Goal: Information Seeking & Learning: Learn about a topic

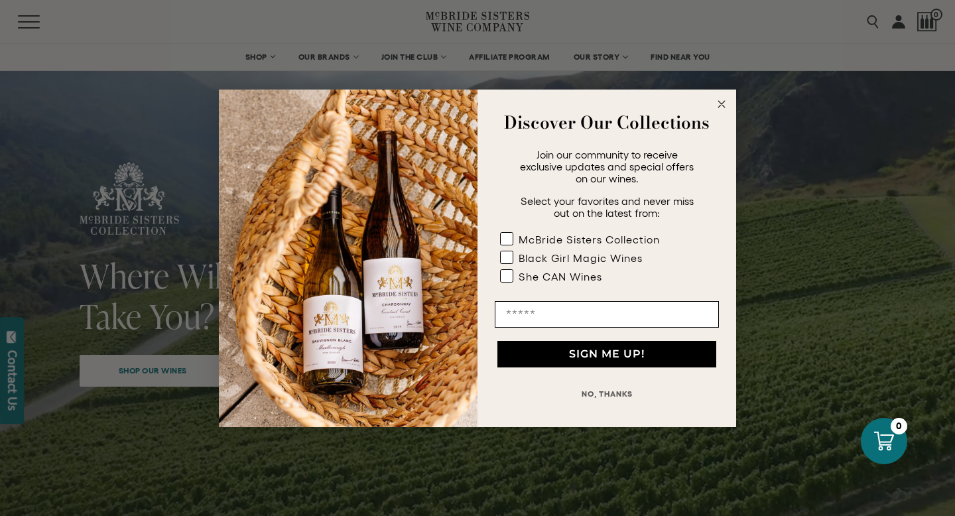
click at [720, 102] on circle "Close dialog" at bounding box center [722, 103] width 15 height 15
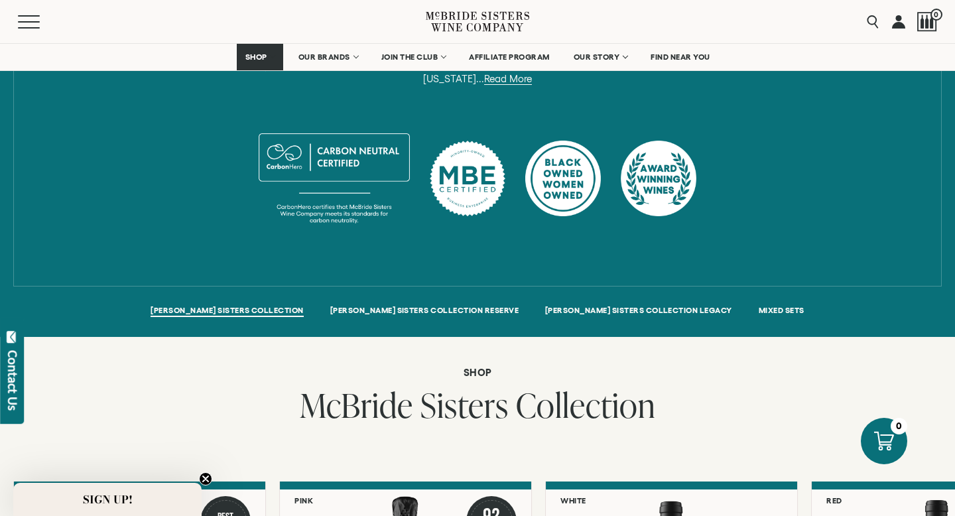
scroll to position [776, 0]
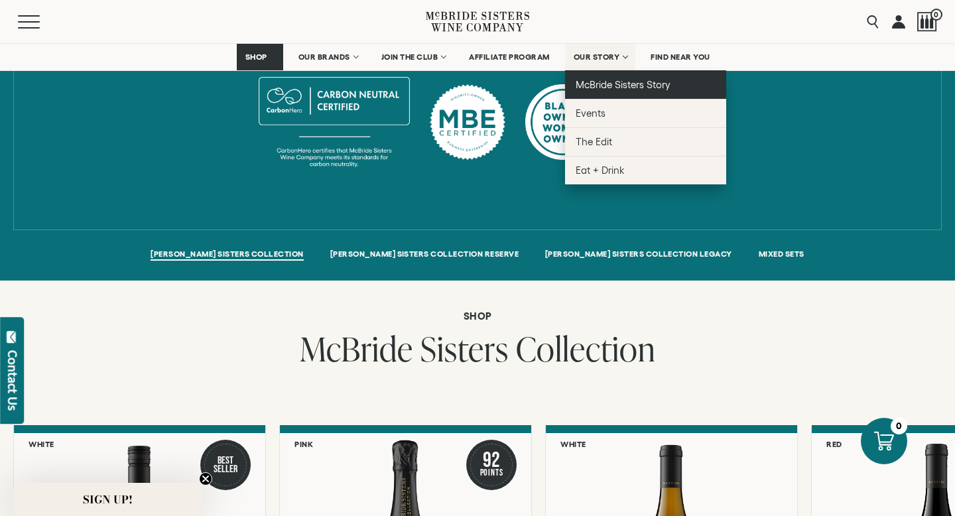
click at [597, 83] on span "McBride Sisters Story" at bounding box center [623, 84] width 95 height 11
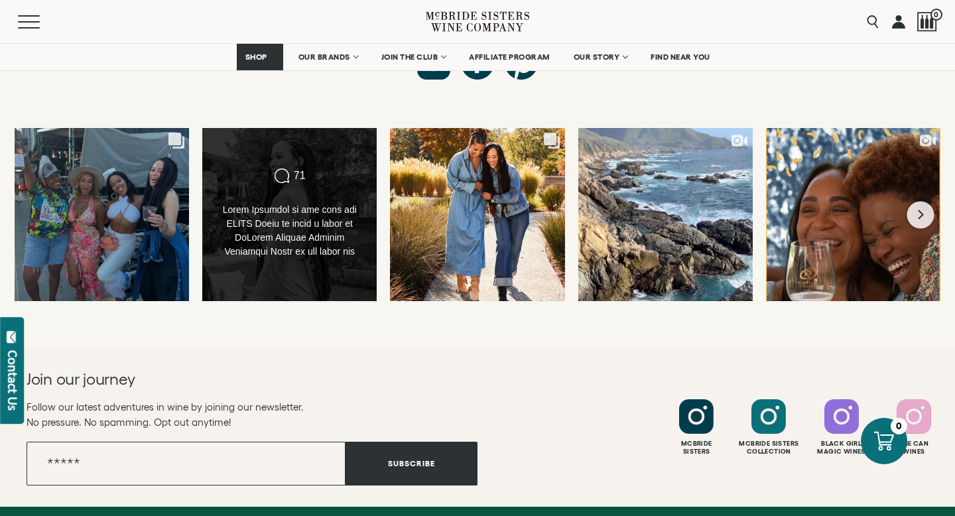
scroll to position [4817, 0]
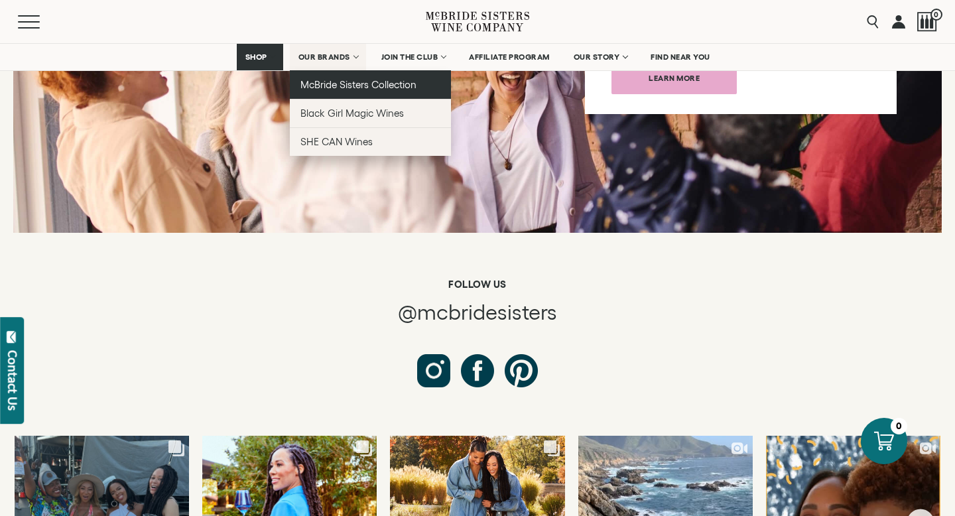
click at [336, 82] on span "McBride Sisters Collection" at bounding box center [359, 84] width 117 height 11
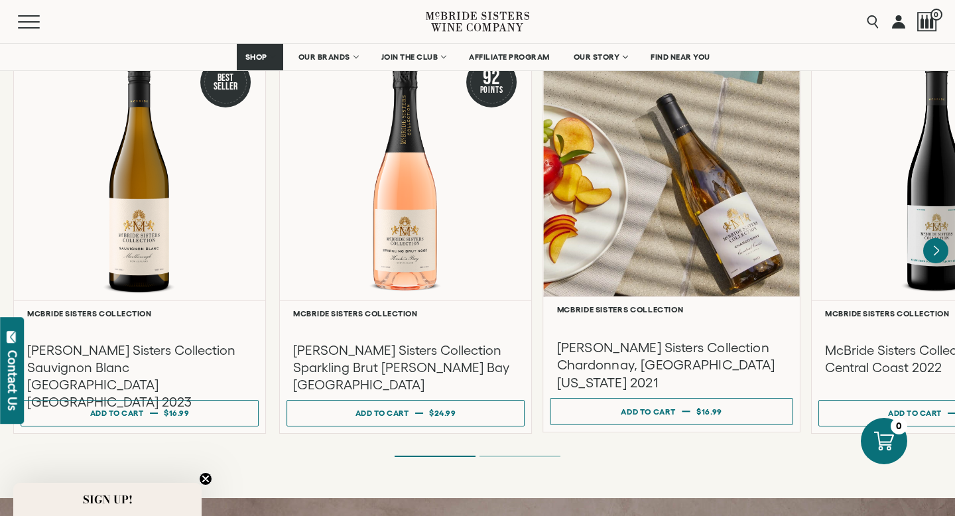
scroll to position [1155, 0]
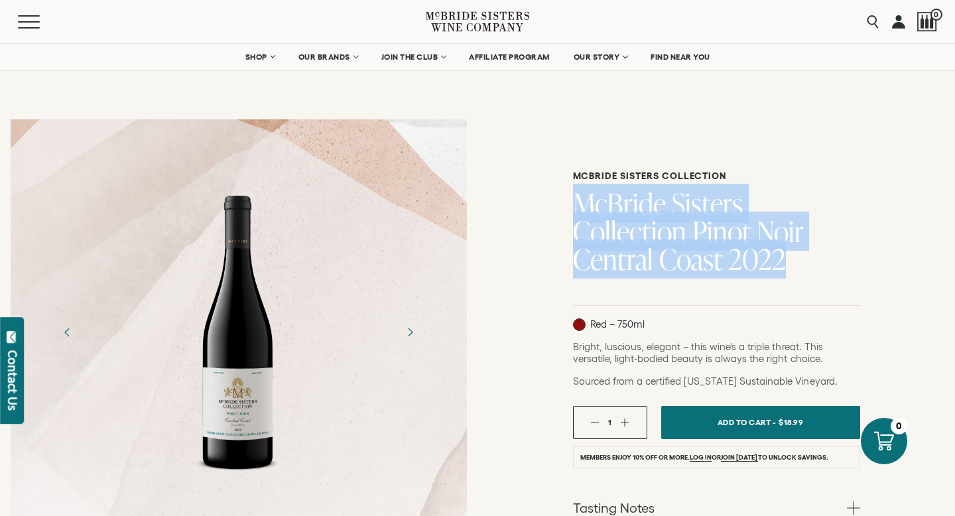
drag, startPoint x: 585, startPoint y: 212, endPoint x: 648, endPoint y: 253, distance: 74.3
click at [648, 253] on div "McBride Sisters Collection McBride Sisters Collection Pinot Noir Central Coast …" at bounding box center [717, 448] width 478 height 679
copy h1 "McBride Sisters Collection Pinot Noir Central Coast 2022"
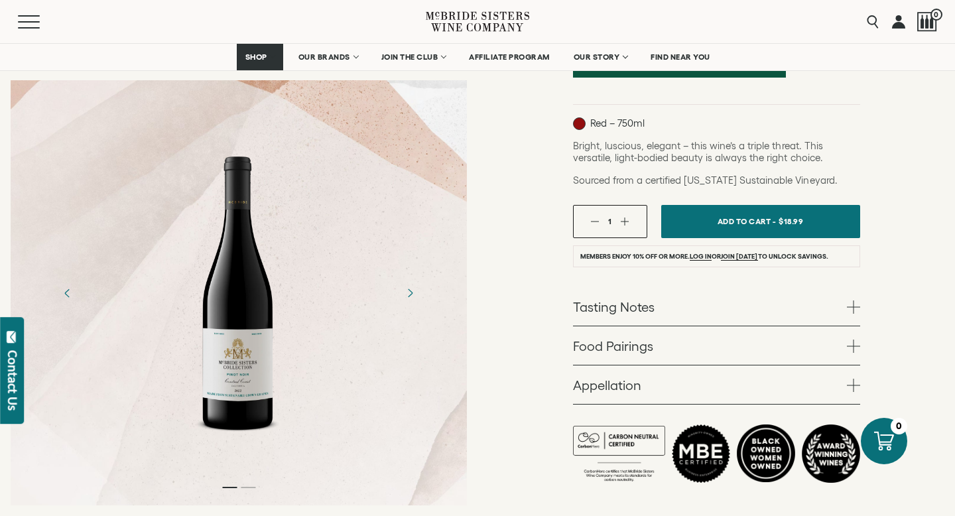
scroll to position [313, 0]
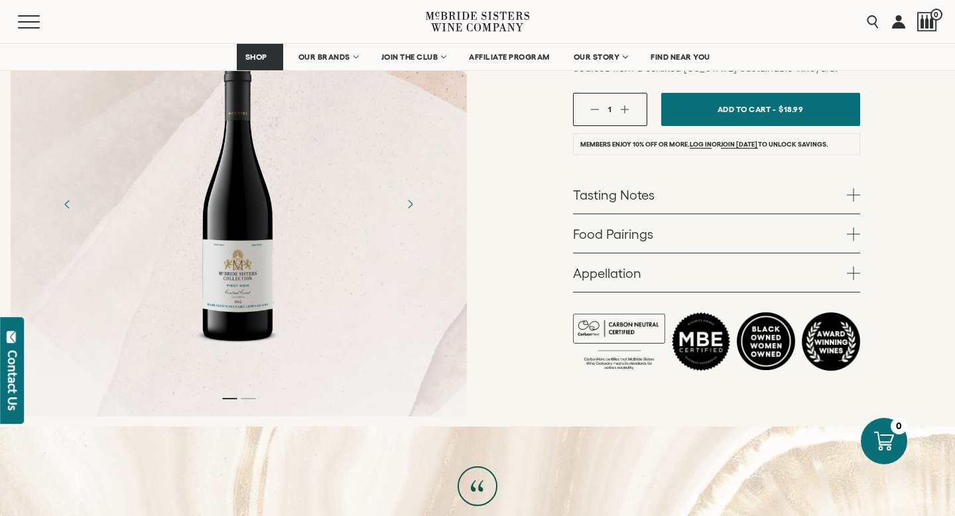
click at [606, 197] on link "Tasting Notes" at bounding box center [716, 194] width 287 height 38
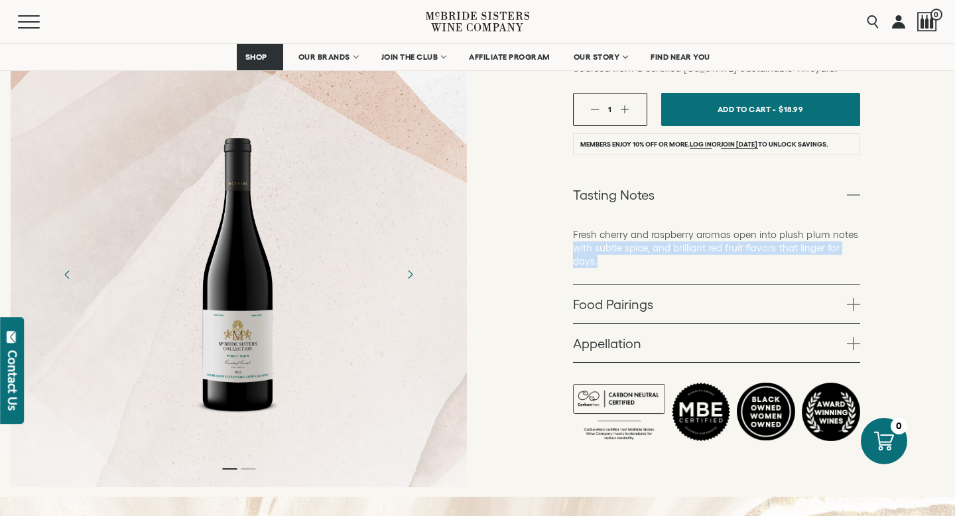
drag, startPoint x: 609, startPoint y: 260, endPoint x: 570, endPoint y: 242, distance: 43.0
click at [570, 242] on div "McBride Sisters Collection McBride Sisters Collection Pinot Noir Central Coast …" at bounding box center [717, 147] width 478 height 702
drag, startPoint x: 567, startPoint y: 230, endPoint x: 614, endPoint y: 258, distance: 54.7
click at [614, 258] on div "McBride Sisters Collection McBride Sisters Collection Pinot Noir Central Coast …" at bounding box center [717, 147] width 478 height 702
copy p "Fresh cherry and raspberry aromas open into plush plum notes with subtle spice,…"
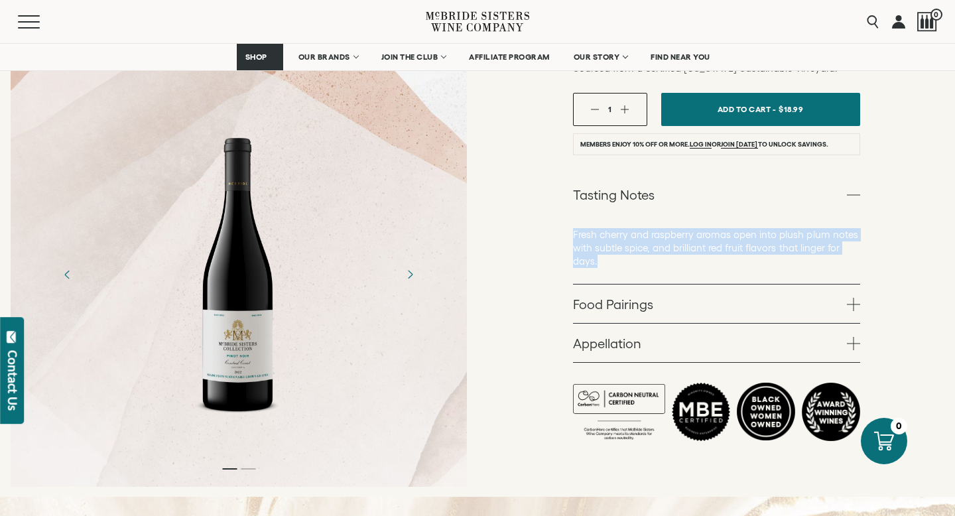
click at [596, 338] on link "Appellation" at bounding box center [716, 343] width 287 height 38
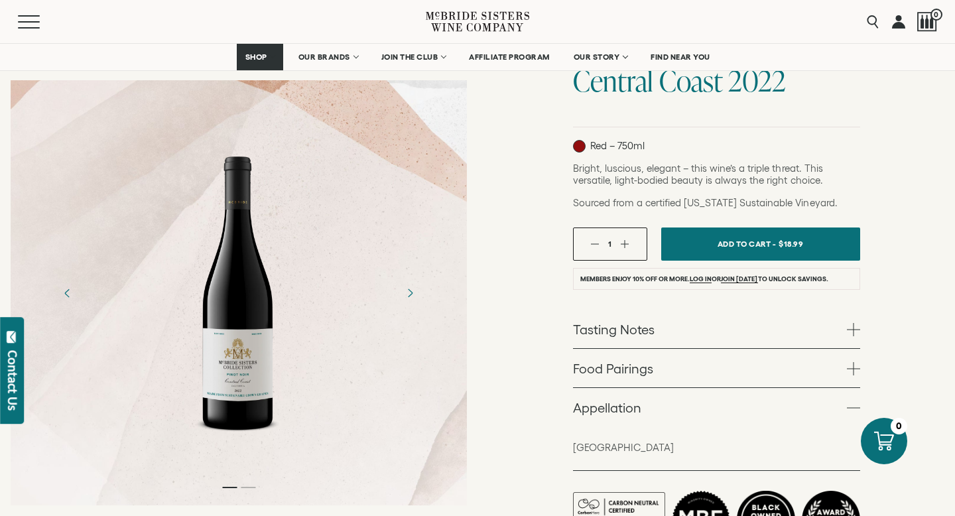
scroll to position [0, 0]
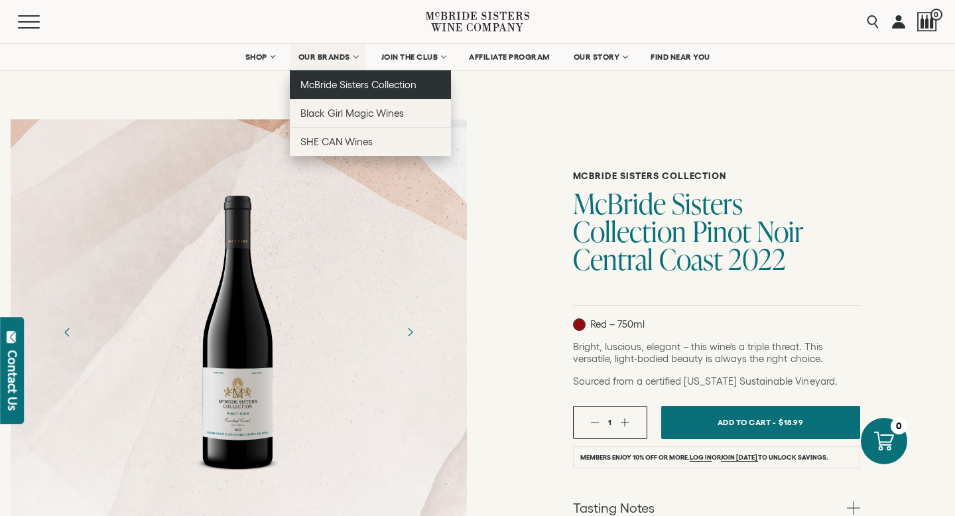
click at [348, 80] on span "McBride Sisters Collection" at bounding box center [359, 84] width 117 height 11
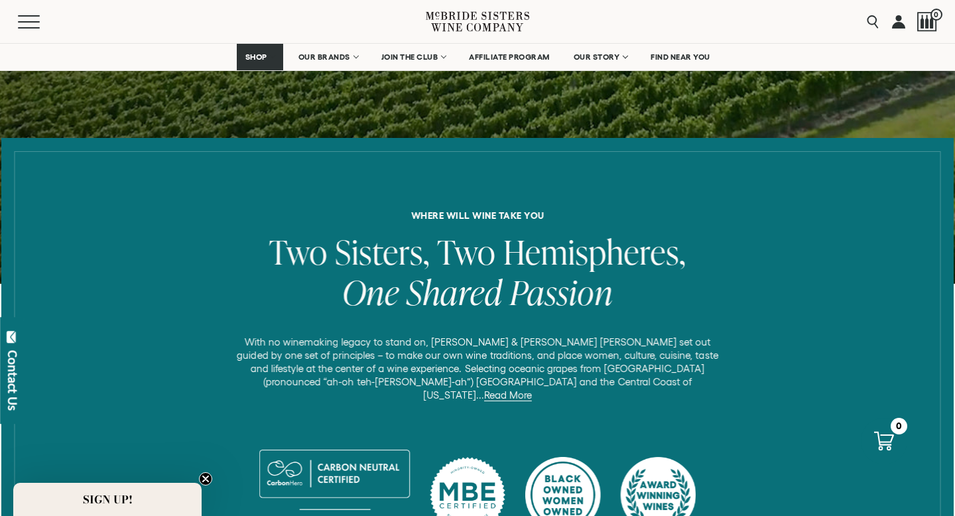
scroll to position [452, 0]
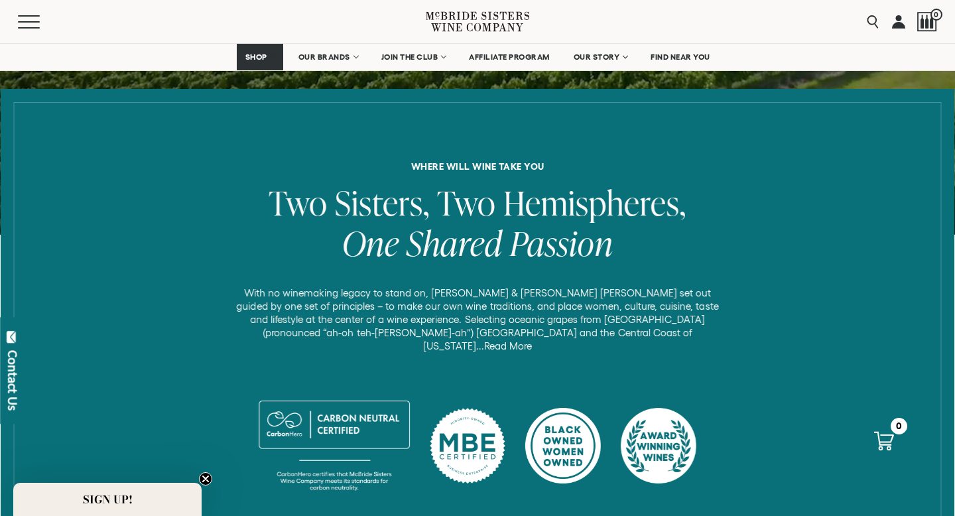
click at [532, 340] on link "Read More" at bounding box center [508, 346] width 48 height 12
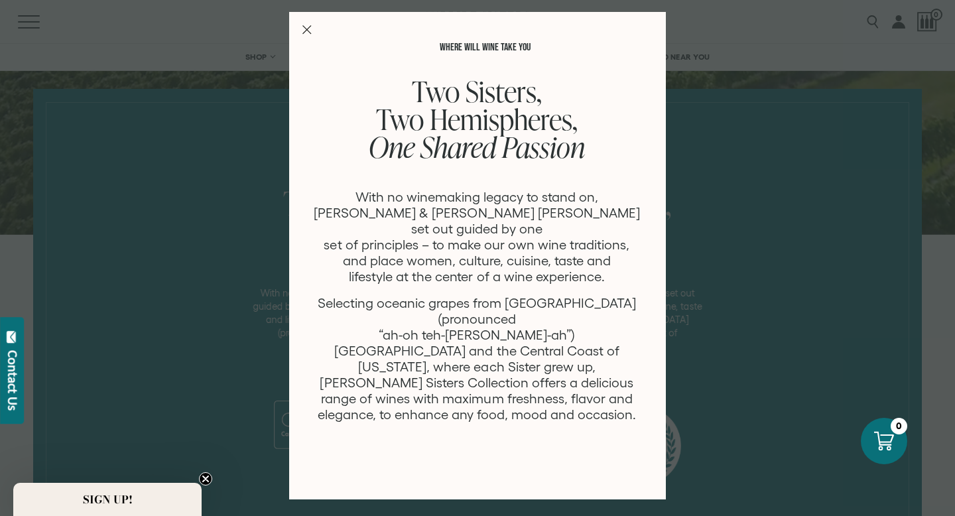
click at [301, 27] on div "WHERE WILL WINE TAKE YOU Two Sisters, Two Hemispheres, One Shared Passion With …" at bounding box center [477, 256] width 377 height 488
click at [305, 33] on icon "Close Modal" at bounding box center [307, 29] width 9 height 9
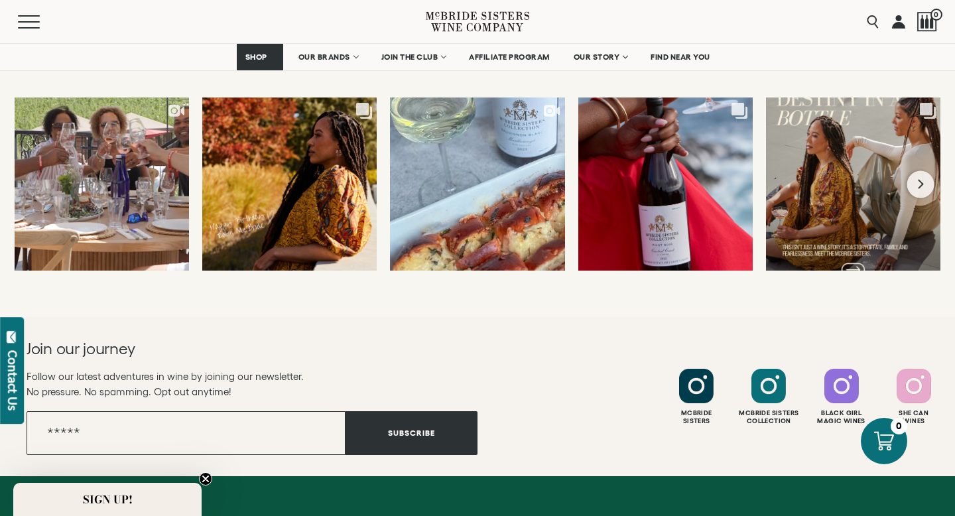
scroll to position [6064, 0]
